Goal: Obtain resource: Download file/media

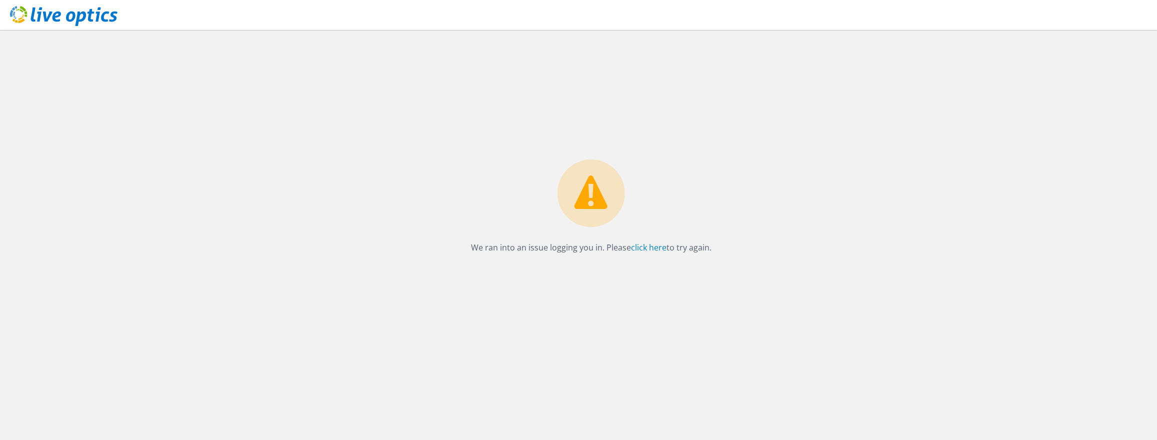
click at [49, 12] on use at bounding box center [63, 16] width 107 height 20
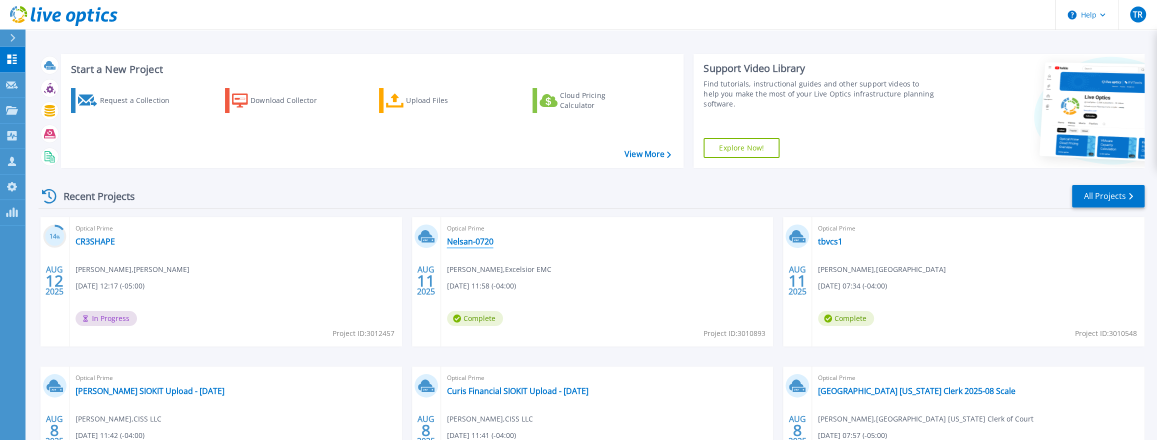
click at [467, 242] on link "Nelsan-0720" at bounding box center [470, 241] width 46 height 10
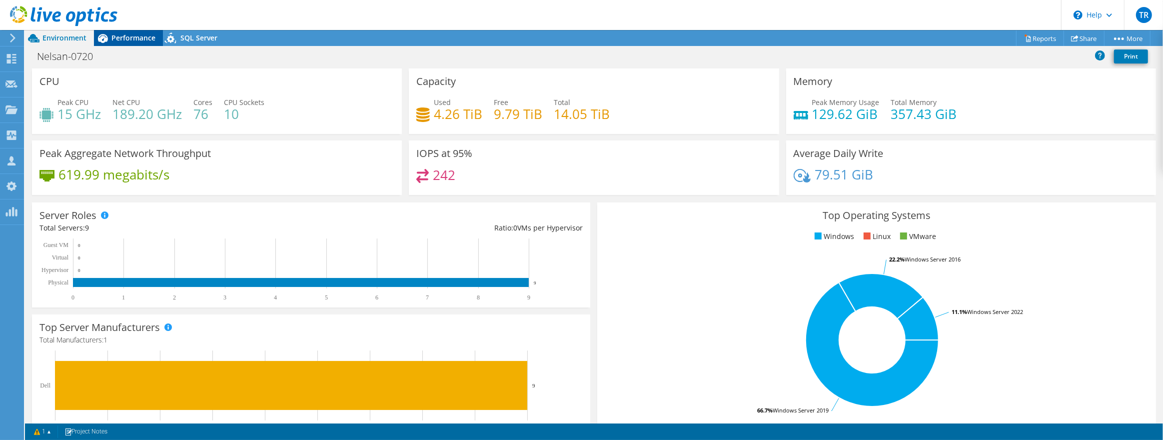
click at [124, 38] on span "Performance" at bounding box center [133, 37] width 44 height 9
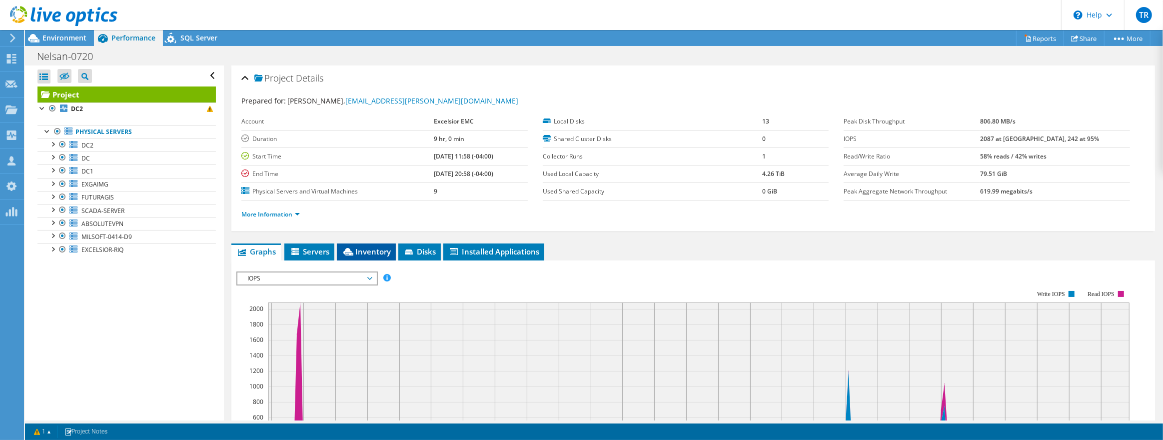
click at [354, 252] on span "Inventory" at bounding box center [366, 251] width 49 height 10
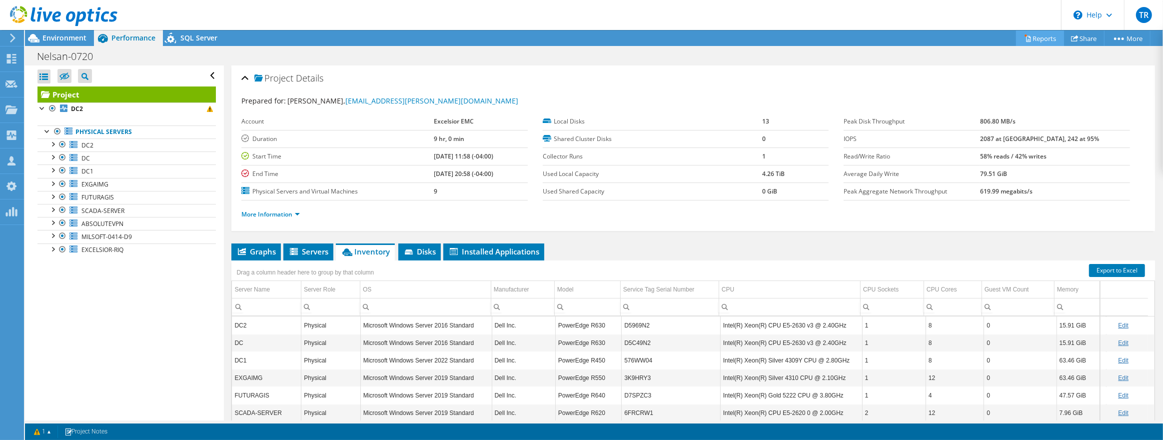
click at [1032, 37] on link "Reports" at bounding box center [1040, 37] width 48 height 15
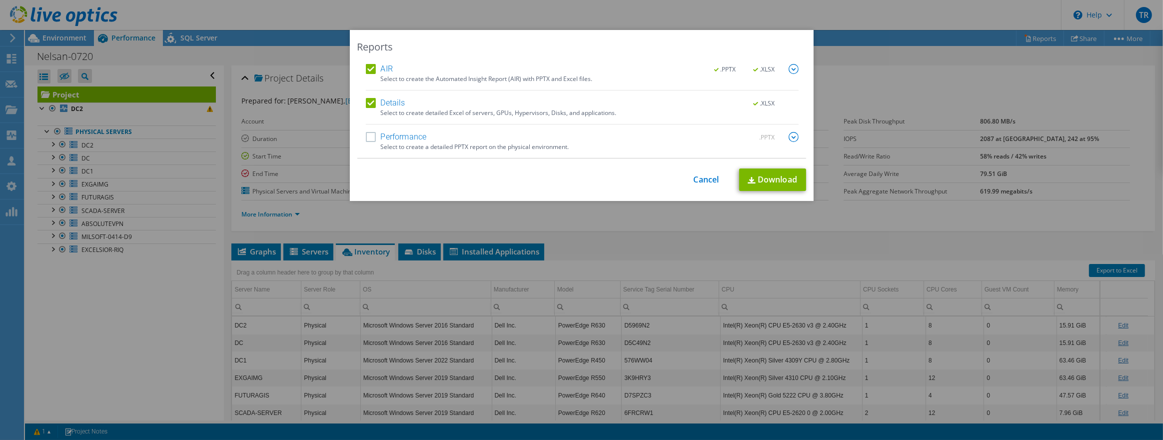
click at [369, 139] on label "Performance" at bounding box center [396, 137] width 61 height 10
click at [0, 0] on input "Performance" at bounding box center [0, 0] width 0 height 0
click at [779, 184] on link "Download" at bounding box center [772, 179] width 67 height 22
click at [228, 180] on div "Reports AIR .PPTX .XLSX Select to create the Automated Insight Report (AIR) wit…" at bounding box center [581, 220] width 1163 height 380
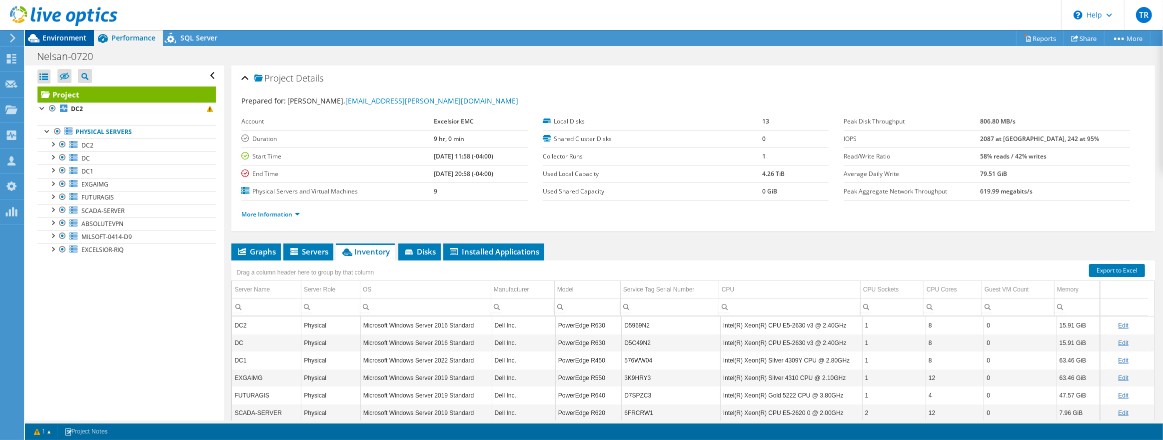
click at [79, 39] on span "Environment" at bounding box center [64, 37] width 44 height 9
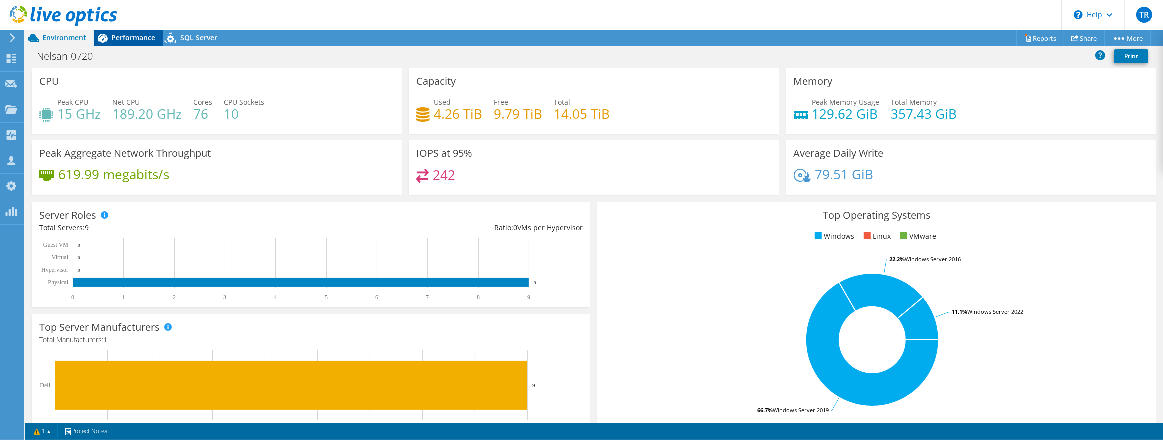
click at [128, 38] on span "Performance" at bounding box center [133, 37] width 44 height 9
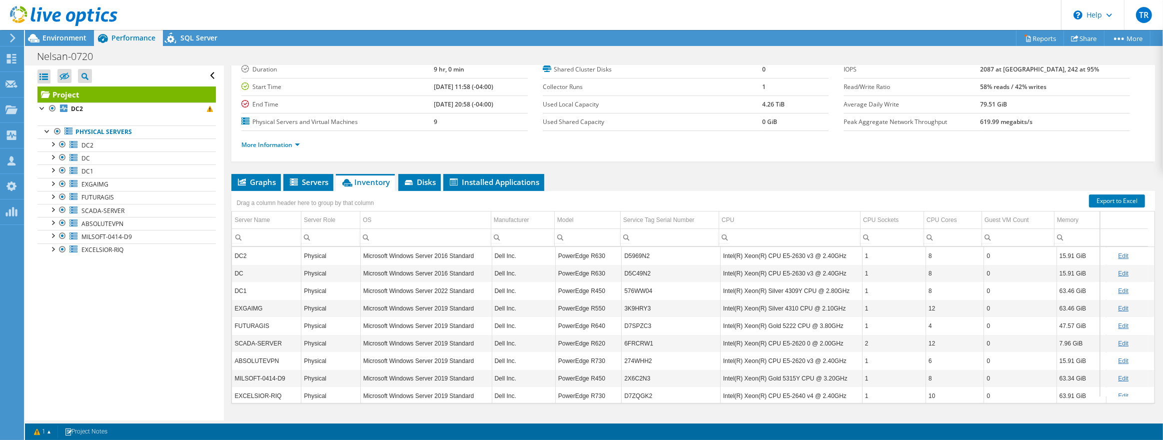
scroll to position [46, 0]
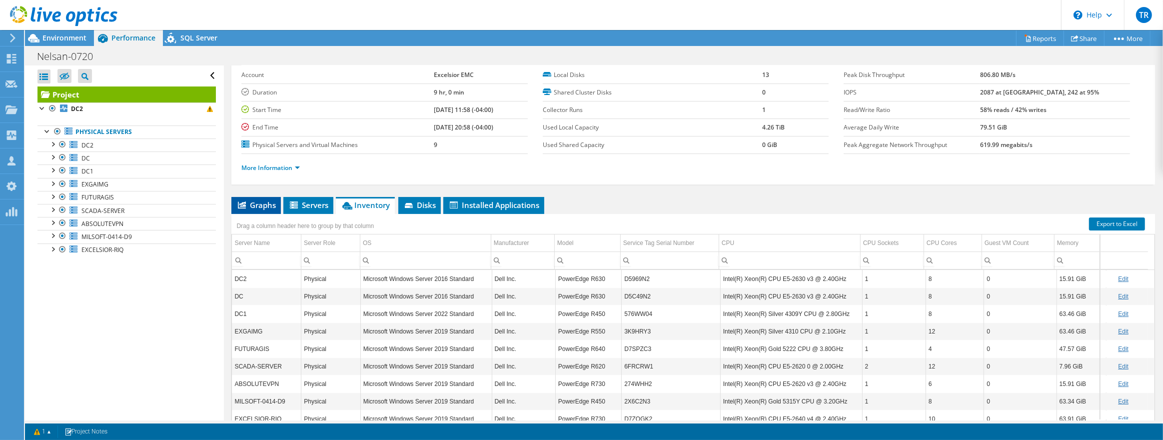
click at [260, 201] on span "Graphs" at bounding box center [255, 205] width 39 height 10
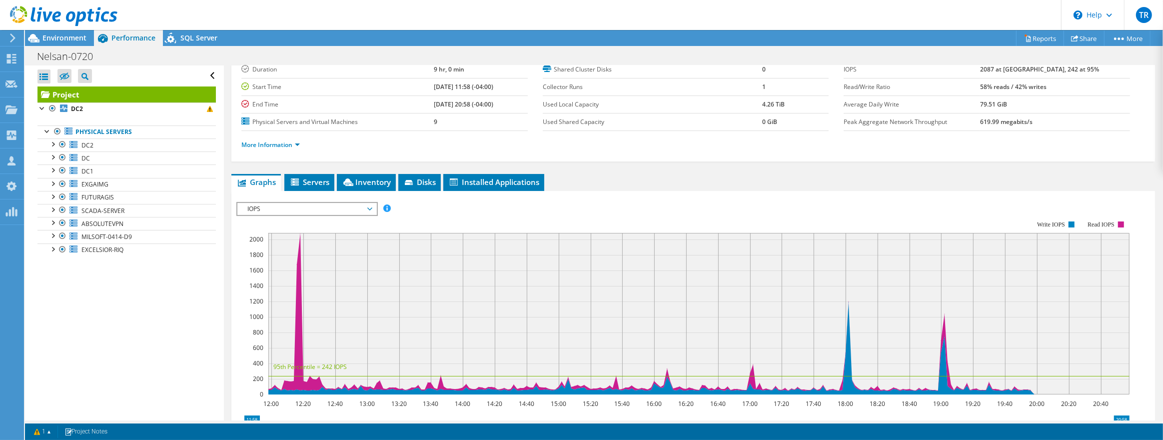
scroll to position [109, 0]
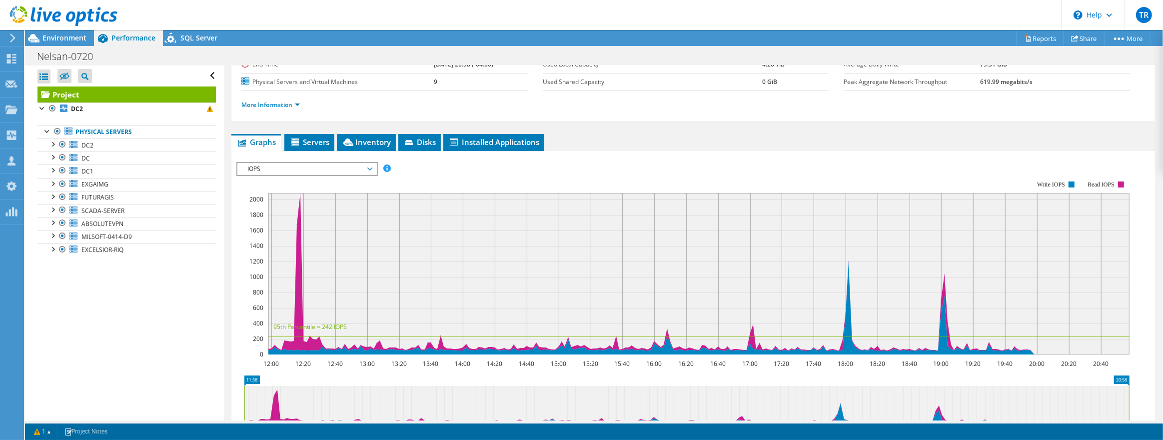
click at [360, 166] on span "IOPS" at bounding box center [306, 169] width 128 height 12
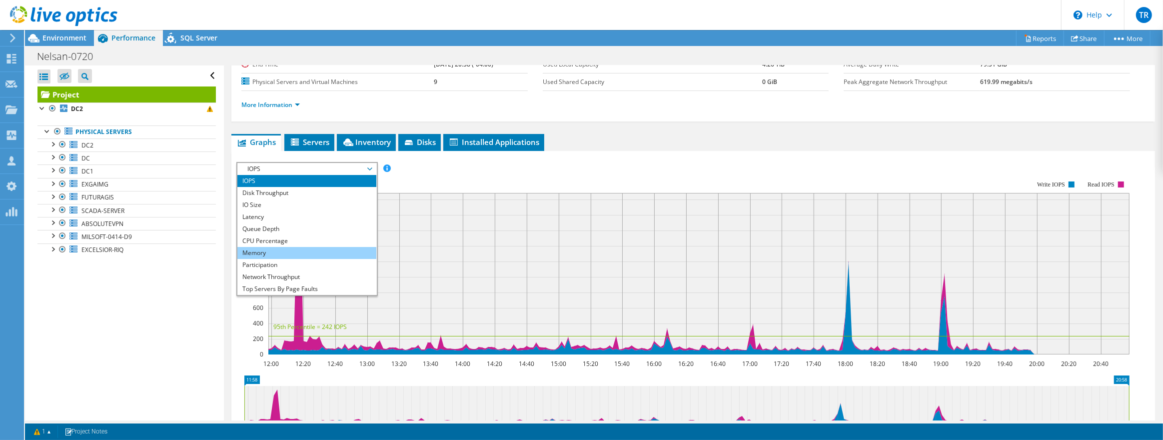
click at [323, 247] on li "Memory" at bounding box center [306, 253] width 138 height 12
